Goal: Complete application form

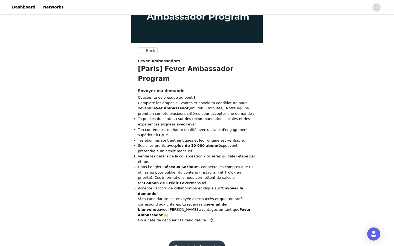
scroll to position [68, 0]
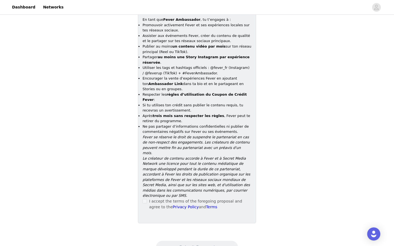
scroll to position [222, 0]
click at [147, 199] on div "I accept the terms of the foregoing proposal and agree to the Privacy Policy an…" at bounding box center [197, 204] width 109 height 11
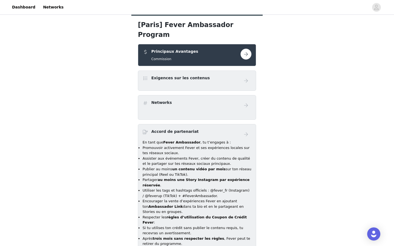
scroll to position [7, 0]
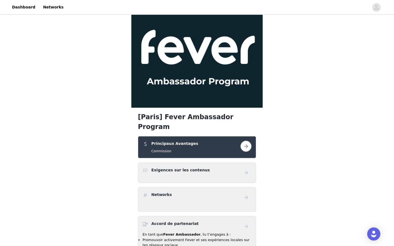
click at [246, 141] on button "button" at bounding box center [246, 146] width 11 height 11
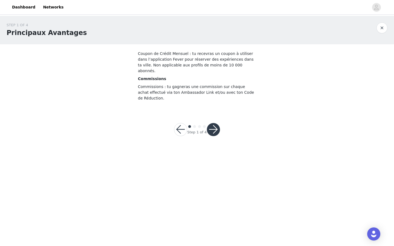
click at [210, 123] on button "button" at bounding box center [213, 129] width 13 height 13
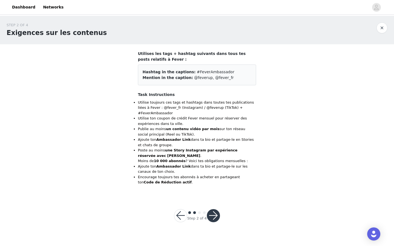
click at [215, 214] on button "button" at bounding box center [213, 215] width 13 height 13
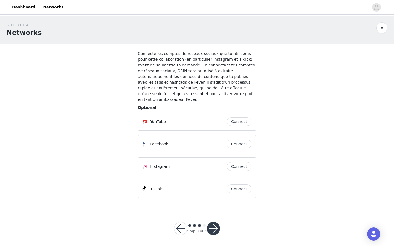
click at [213, 222] on button "button" at bounding box center [213, 228] width 13 height 13
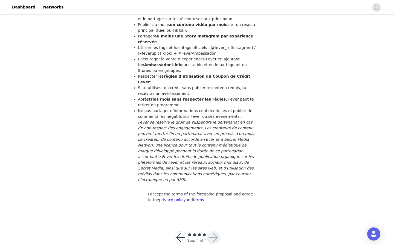
scroll to position [70, 0]
click at [140, 192] on input "checkbox" at bounding box center [140, 194] width 4 height 4
checkbox input "true"
click at [215, 232] on button "button" at bounding box center [213, 238] width 13 height 13
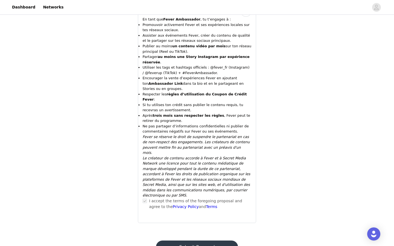
scroll to position [227, 0]
click at [179, 241] on button "Submit Proposal" at bounding box center [197, 247] width 82 height 13
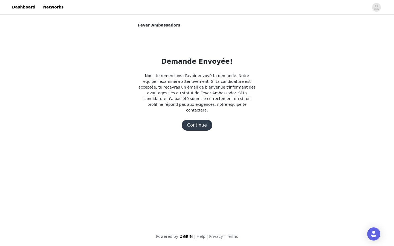
scroll to position [0, 0]
click at [196, 120] on button "Continue" at bounding box center [197, 125] width 31 height 11
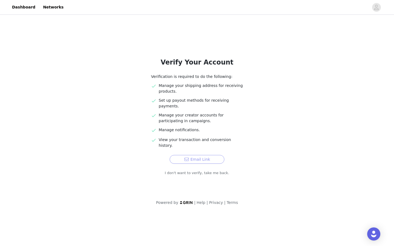
click at [204, 155] on button "Email Link" at bounding box center [197, 159] width 55 height 9
